Goal: Check status: Check status

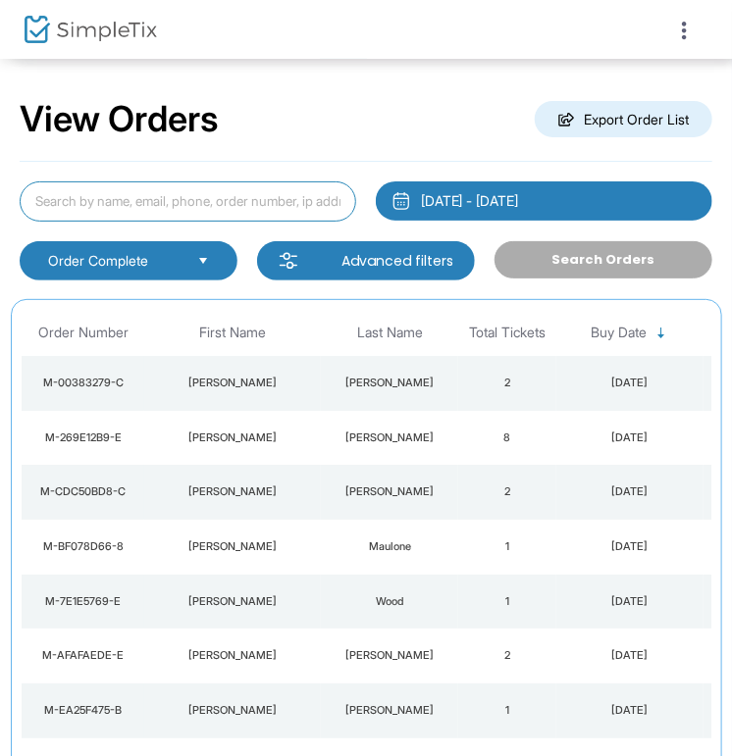
click at [155, 203] on input at bounding box center [188, 201] width 336 height 40
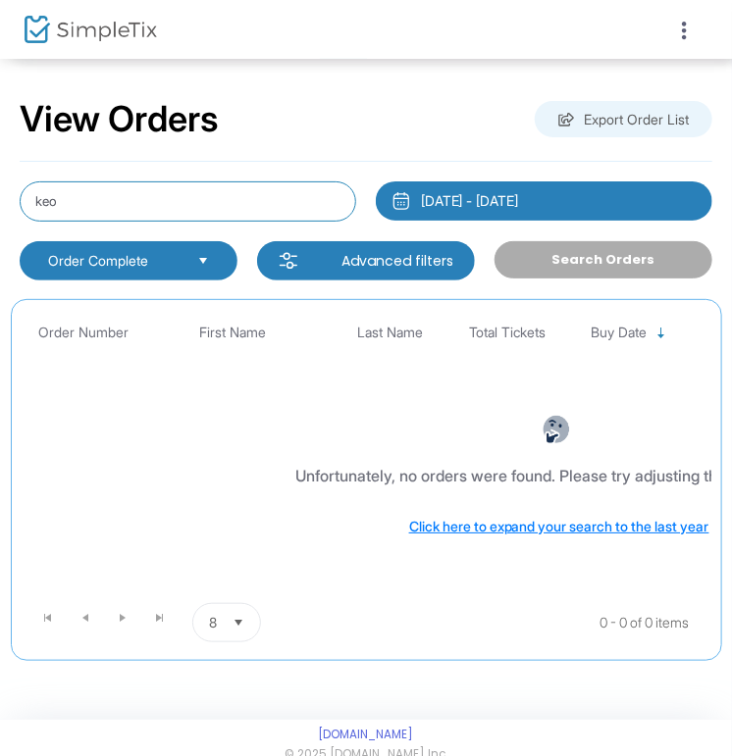
drag, startPoint x: 104, startPoint y: 192, endPoint x: 73, endPoint y: 202, distance: 32.9
click at [73, 202] on input "keo" at bounding box center [188, 201] width 336 height 40
drag, startPoint x: 34, startPoint y: 201, endPoint x: 12, endPoint y: 199, distance: 22.6
click at [12, 199] on div "keo" at bounding box center [188, 201] width 356 height 40
drag, startPoint x: 59, startPoint y: 203, endPoint x: 26, endPoint y: 199, distance: 33.6
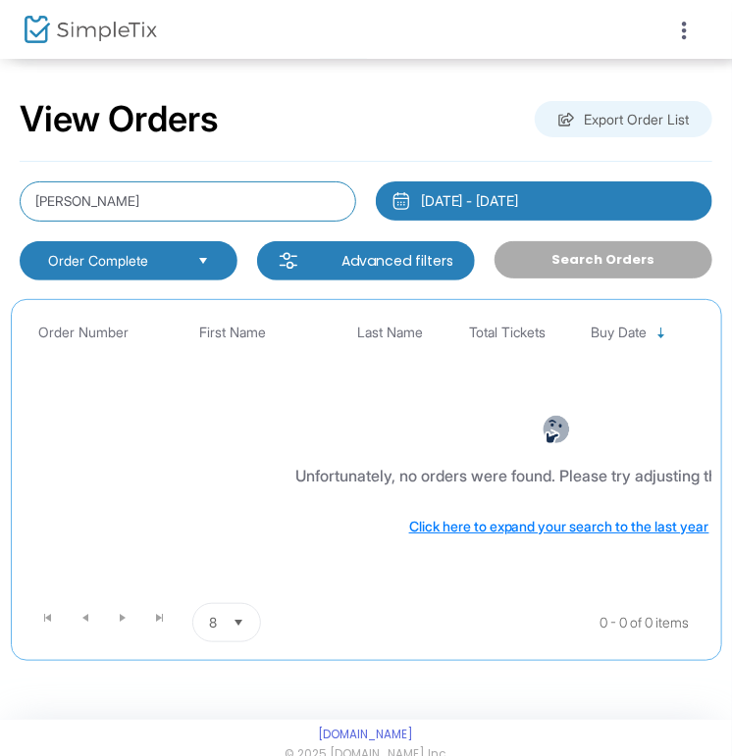
click at [26, 199] on input "[PERSON_NAME]" at bounding box center [188, 201] width 336 height 40
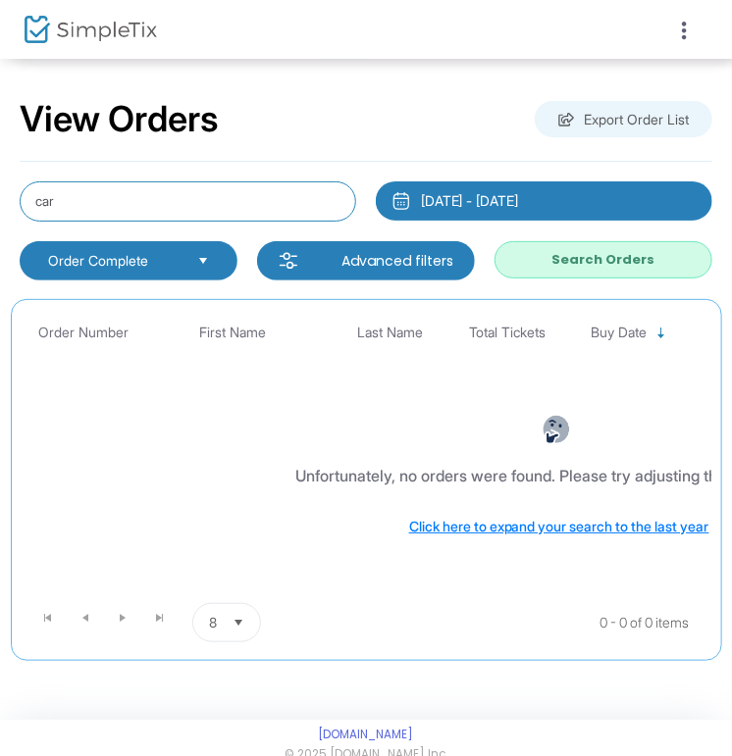
type input "car"
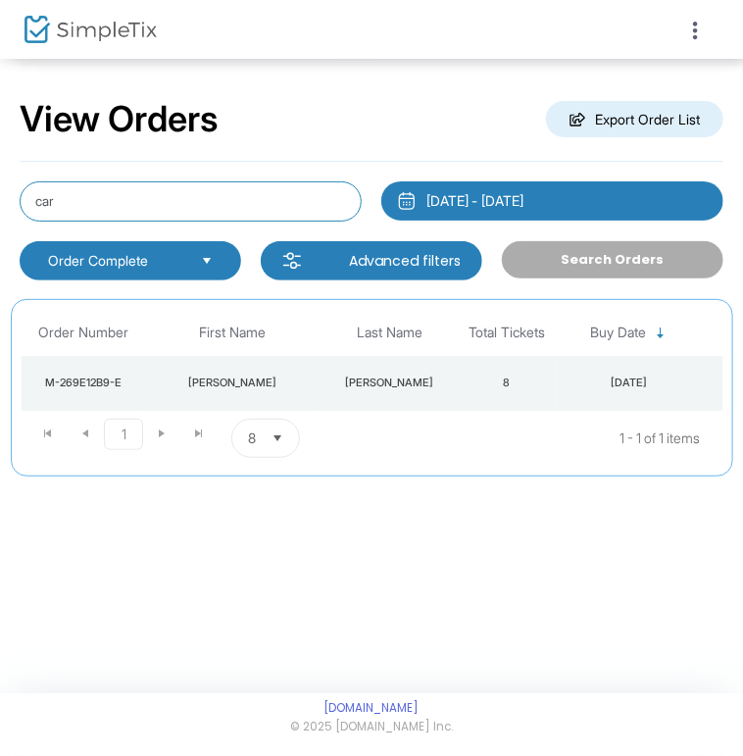
drag, startPoint x: 64, startPoint y: 211, endPoint x: 0, endPoint y: 205, distance: 64.0
click at [0, 205] on div "View Orders Export Order List car [DATE] - [DATE] Last 30 Days [DATE] [DATE] Th…" at bounding box center [371, 297] width 743 height 477
